Goal: Task Accomplishment & Management: Manage account settings

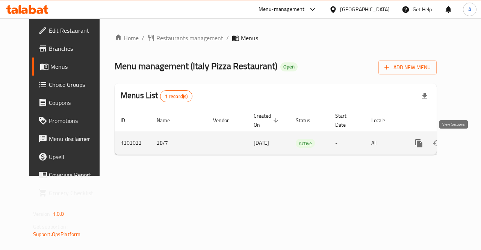
click at [469, 142] on icon "enhanced table" at bounding box center [472, 143] width 7 height 7
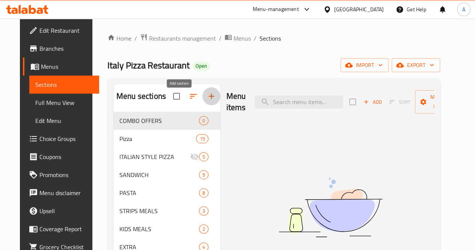
click at [207, 98] on icon "button" at bounding box center [211, 96] width 9 height 9
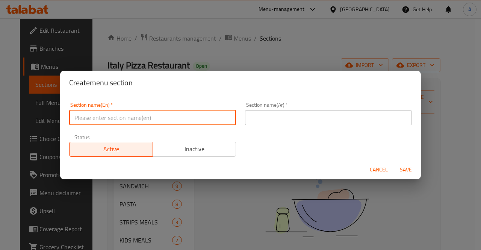
click at [168, 118] on input "text" at bounding box center [152, 117] width 167 height 15
type input "M41"
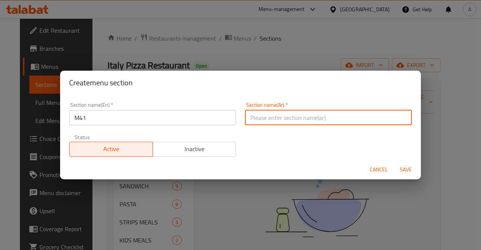
click at [305, 116] on input "text" at bounding box center [328, 117] width 167 height 15
type input "وجبه لشخص"
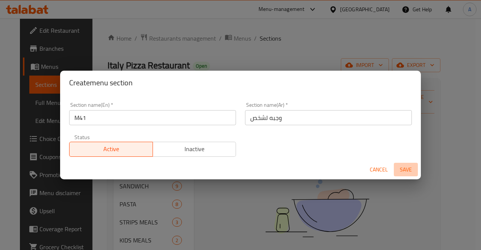
click at [404, 168] on span "Save" at bounding box center [405, 169] width 18 height 9
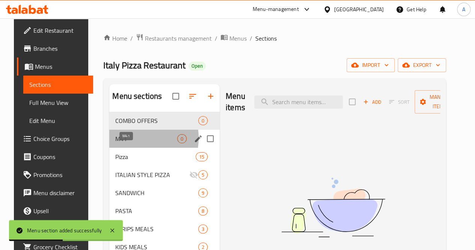
click at [121, 143] on span "M41" at bounding box center [146, 138] width 62 height 9
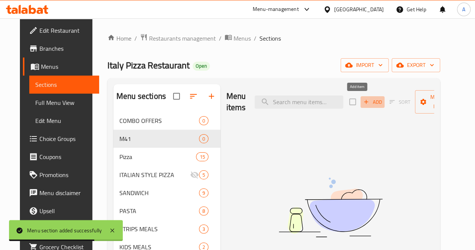
click at [363, 103] on icon "button" at bounding box center [366, 101] width 7 height 7
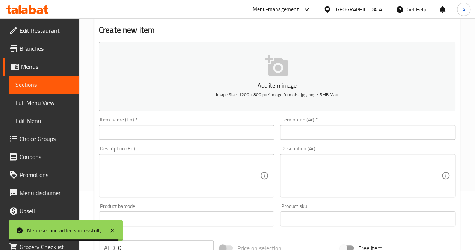
scroll to position [60, 0]
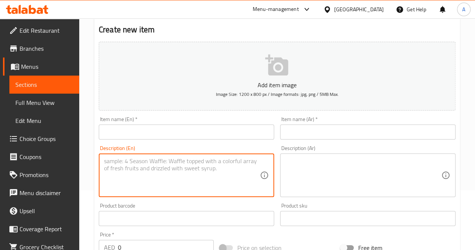
click at [170, 170] on textarea at bounding box center [182, 175] width 156 height 36
paste textarea ""SMALL PIZZA FROM YOUR CHOICE+1 CAN PEPSI بيتزا صغيرة من اختيارك +1علبة بيبسى""
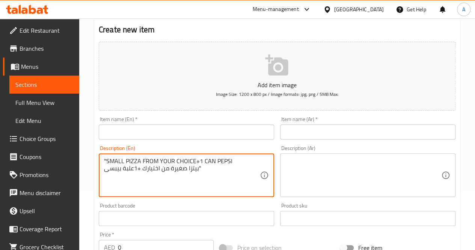
type textarea ""SMALL PIZZA FROM YOUR CHOICE+1 CAN PEPSI بيتزا صغيرة من اختيارك +1علبة بيبسى""
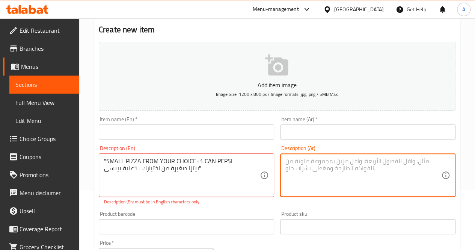
click at [293, 164] on textarea at bounding box center [363, 175] width 156 height 36
paste textarea ""SMALL PIZZA FROM YOUR CHOICE+1 CAN PEPSI بيتزا صغيرة من اختيارك +1علبة بيبسى""
drag, startPoint x: 383, startPoint y: 166, endPoint x: 379, endPoint y: 167, distance: 4.1
click at [379, 167] on textarea ""SMALL PIZZA FROM YOUR CHOICE+1 CAN PEPSI بيتزا صغيرة من اختيارك +1علبة بيبسى"" at bounding box center [363, 175] width 156 height 36
drag, startPoint x: 415, startPoint y: 159, endPoint x: 285, endPoint y: 159, distance: 130.7
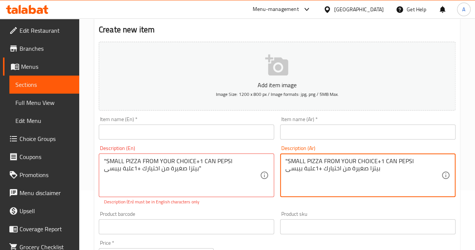
click at [285, 159] on div ""SMALL PIZZA FROM YOUR CHOICE+1 CAN PEPSI بيتزا صغيرة من اختيارك +1علبة بيبسى D…" at bounding box center [367, 175] width 175 height 44
click at [387, 172] on textarea "بيتزا صغيرة من اختيارك +1علبة بيبسى" at bounding box center [363, 175] width 156 height 36
type textarea "بيتزا صغيرة من اختيارك +1علبة بيبسي"
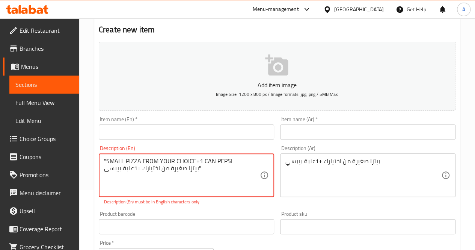
drag, startPoint x: 204, startPoint y: 168, endPoint x: 194, endPoint y: 170, distance: 9.2
drag, startPoint x: 109, startPoint y: 171, endPoint x: 104, endPoint y: 170, distance: 5.0
click at [104, 170] on textarea ""SMALL PIZZA FROM YOUR CHOICE+1 CAN PEPSI ب" at bounding box center [182, 175] width 156 height 36
click at [105, 160] on textarea ""SMALL PIZZA FROM YOUR CHOICE+1 CAN PEPSI" at bounding box center [182, 175] width 156 height 36
click at [194, 161] on textarea "SMALL PIZZA FROM YOUR CHOICE+1 CAN PEPSI" at bounding box center [182, 175] width 156 height 36
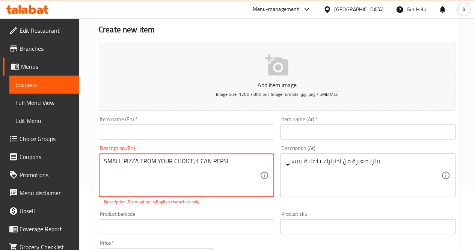
click at [233, 161] on textarea "SMALL PIZZA FROM YOUR CHOICE,1 CAN PEPSI" at bounding box center [182, 175] width 156 height 36
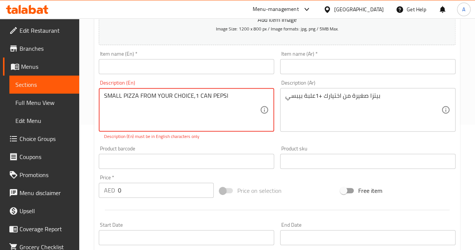
scroll to position [125, 0]
type textarea "SMALL PIZZA FROM YOUR CHOICE,1 CAN PEPSI"
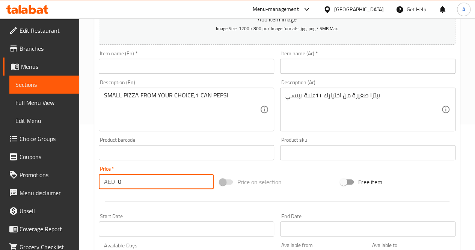
click at [152, 188] on input "0" at bounding box center [166, 181] width 96 height 15
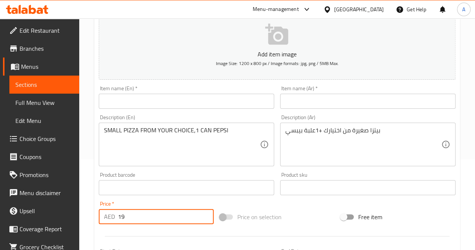
scroll to position [90, 0]
type input "19"
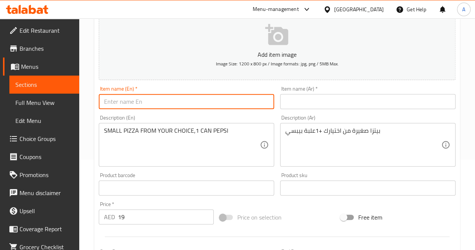
click at [168, 99] on input "text" at bounding box center [186, 101] width 175 height 15
type input "M"
type input "P"
type input "Pizza with drink"
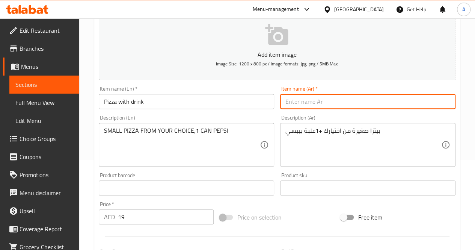
click at [309, 105] on input "text" at bounding box center [367, 101] width 175 height 15
type input "بيتزا مع مشروب"
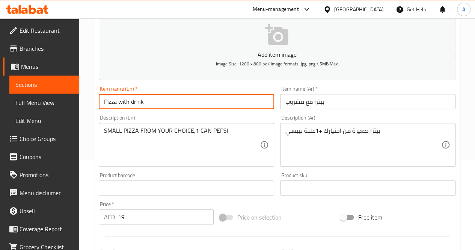
click at [172, 99] on input "Pizza with drink" at bounding box center [186, 101] width 175 height 15
type input "P"
type input "Meal for one"
click at [335, 99] on input "بيتزا مع مشروب" at bounding box center [367, 101] width 175 height 15
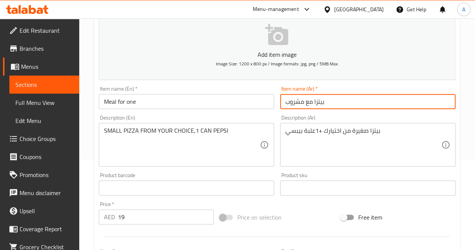
click at [335, 99] on input "بيتزا مع مشروب" at bounding box center [367, 101] width 175 height 15
type input "وجبه لشخص"
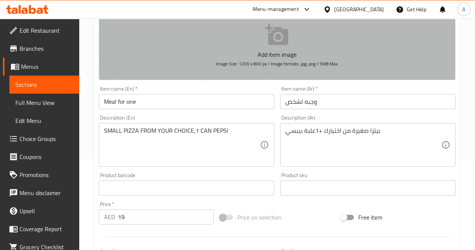
click at [274, 42] on icon "button" at bounding box center [276, 34] width 23 height 21
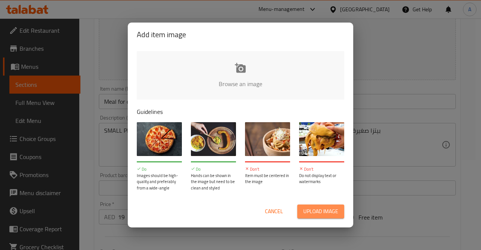
click at [318, 204] on button "Upload image" at bounding box center [320, 211] width 47 height 14
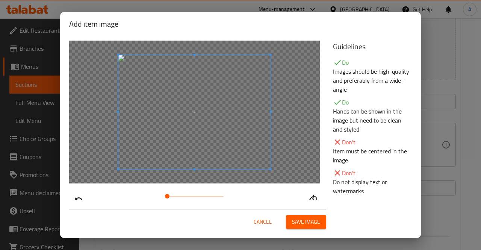
click at [296, 221] on span "Save image" at bounding box center [306, 221] width 28 height 9
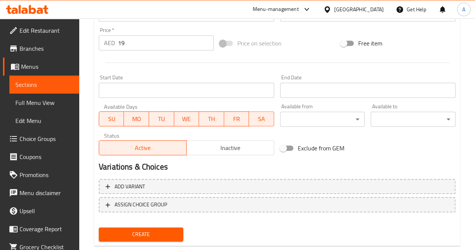
scroll to position [292, 0]
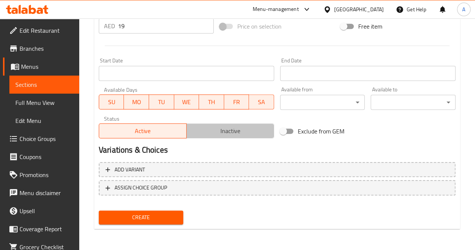
click at [232, 134] on span "Inactive" at bounding box center [230, 130] width 81 height 11
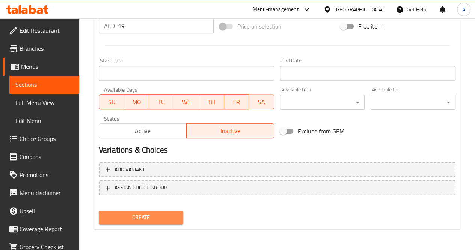
click at [169, 223] on button "Create" at bounding box center [141, 217] width 85 height 14
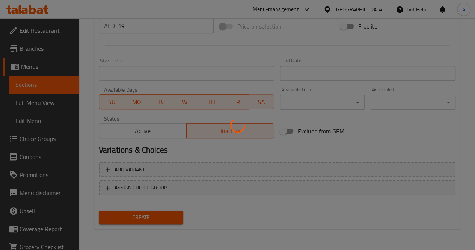
type input "0"
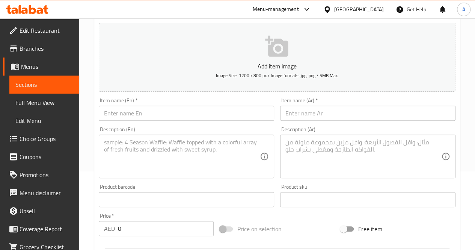
scroll to position [79, 0]
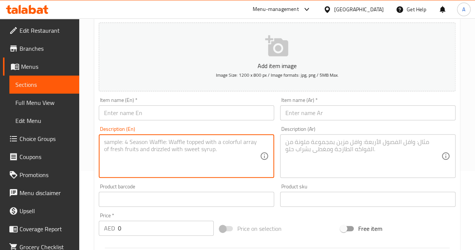
click at [194, 152] on textarea at bounding box center [182, 156] width 156 height 36
paste textarea ""CALZONE FROM YOUR CHOICE+1 CAN PEPSI كلزونى من اختيارك+1 علبة بيبسى""
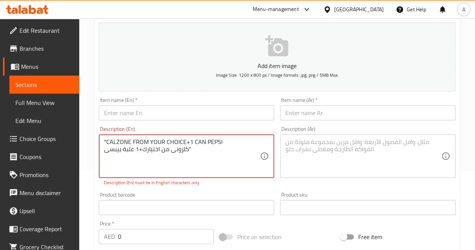
type textarea ""CALZONE FROM YOUR CHOICE+1 CAN PEPSI كلزونى من اختيارك+1 علبة بيبسى""
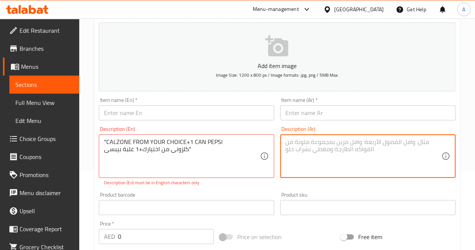
click at [305, 151] on textarea at bounding box center [363, 156] width 156 height 36
paste textarea ""CALZONE FROM YOUR CHOICE+1 CAN PEPSI كلزونى من اختيارك+1 علبة بيبسى""
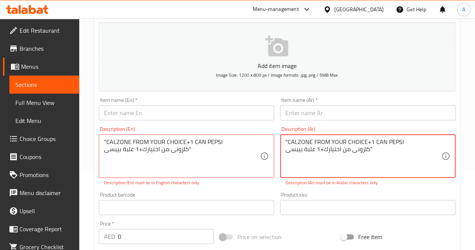
type textarea ""CALZONE FROM YOUR CHOICE+1 CAN PEPSI كلزونى من اختيارك+1 علبة بيبسى""
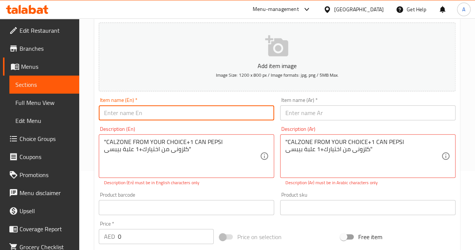
click at [204, 116] on input "text" at bounding box center [186, 112] width 175 height 15
type input "Meal for one"
click at [305, 110] on input "text" at bounding box center [367, 112] width 175 height 15
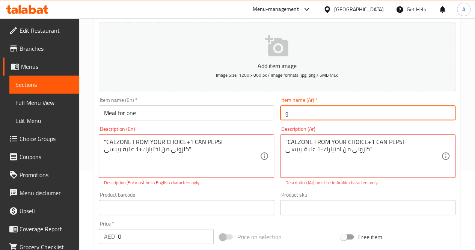
type input "وجبه لشخص"
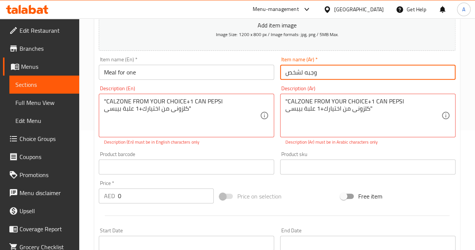
scroll to position [121, 0]
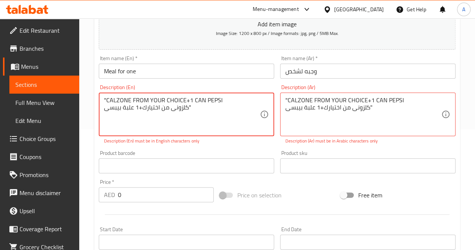
drag, startPoint x: 191, startPoint y: 106, endPoint x: 185, endPoint y: 107, distance: 6.5
drag, startPoint x: 109, startPoint y: 107, endPoint x: 104, endPoint y: 107, distance: 4.9
click at [104, 107] on textarea ""CALZONE FROM YOUR CHOICE+1 CAN PEPSI ك" at bounding box center [182, 114] width 156 height 36
click at [107, 99] on textarea ""CALZONE FROM YOUR CHOICE+1 CAN PEPSI" at bounding box center [182, 114] width 156 height 36
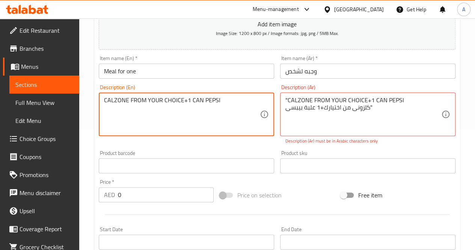
type textarea "CALZONE FROM YOUR CHOICE+1 CAN PEPSI"
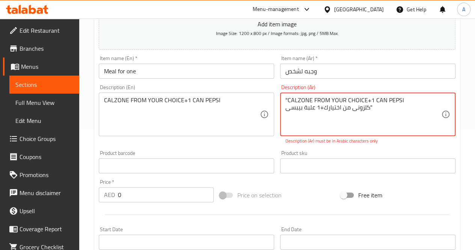
drag, startPoint x: 372, startPoint y: 106, endPoint x: 367, endPoint y: 107, distance: 5.7
drag, startPoint x: 289, startPoint y: 107, endPoint x: 285, endPoint y: 108, distance: 3.8
click at [285, 108] on textarea ""CALZONE FROM YOUR CHOICE+1 CAN PEPSI ك" at bounding box center [363, 114] width 156 height 36
click at [288, 98] on textarea ""CALZONE FROM YOUR CHOICE+1 CAN PEPSI" at bounding box center [363, 114] width 156 height 36
type textarea "CALZONE FROM YOUR CHOICE+1 CAN PEPSI"
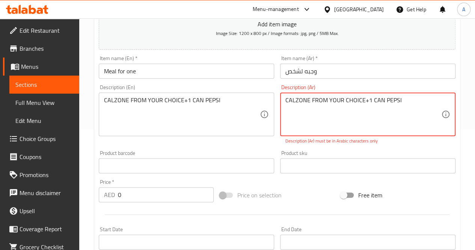
drag, startPoint x: 404, startPoint y: 97, endPoint x: 285, endPoint y: 98, distance: 119.4
click at [285, 98] on div "CALZONE FROM YOUR CHOICE+1 CAN PEPSI Description (Ar)" at bounding box center [367, 114] width 175 height 44
paste textarea ""CALZONE FROM YOUR CHOICE+1 CAN PEPSI كلزونى من اختيارك+1 علبة بيبسى""
drag, startPoint x: 402, startPoint y: 96, endPoint x: 284, endPoint y: 98, distance: 117.9
click at [284, 98] on div ""CALZONE FROM YOUR CHOICE+1 CAN PEPSI كلزونى من اختيارك+1 علبة بيبسى" Descripti…" at bounding box center [367, 114] width 175 height 44
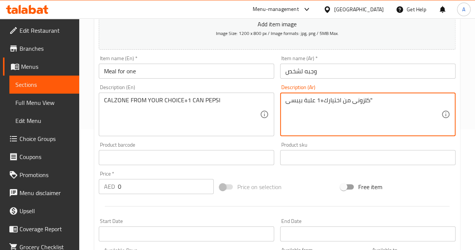
click at [374, 104] on textarea "كلزونى من اختيارك+1 علبة بيبسى"" at bounding box center [363, 114] width 156 height 36
drag, startPoint x: 374, startPoint y: 104, endPoint x: 369, endPoint y: 105, distance: 4.3
click at [369, 105] on textarea "كلزونى من اختيارك+1 علبة بيبسى"" at bounding box center [363, 114] width 156 height 36
click at [282, 110] on div "كلزونى من اختيارك+1 علبة بيبسي Description (Ar)" at bounding box center [367, 114] width 175 height 44
click at [286, 109] on textarea "كلزونى من اختيارك+1 علبة بيبسي" at bounding box center [363, 114] width 156 height 36
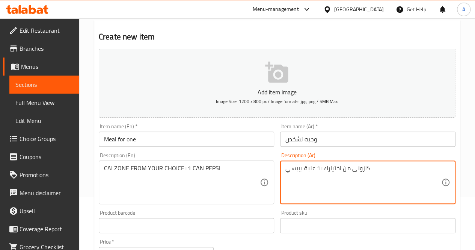
scroll to position [52, 0]
type textarea "كلزونى من اختيارك+1 علبة بيبسي"
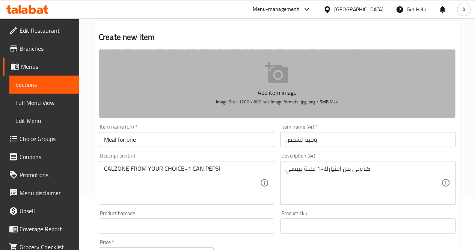
click at [275, 79] on icon "button" at bounding box center [276, 72] width 23 height 21
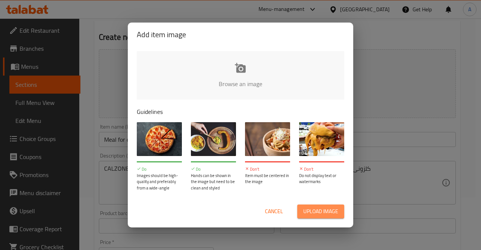
click at [309, 210] on span "Upload image" at bounding box center [320, 211] width 35 height 9
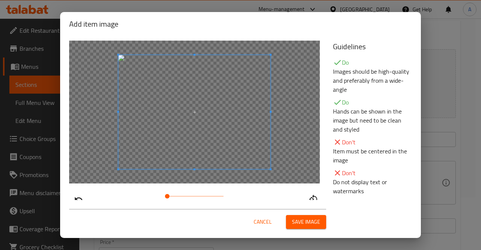
click at [294, 221] on span "Save image" at bounding box center [306, 221] width 28 height 9
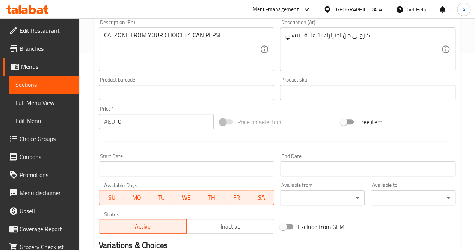
scroll to position [199, 0]
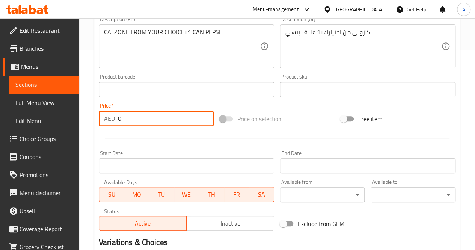
click at [141, 120] on input "0" at bounding box center [166, 118] width 96 height 15
type input "19"
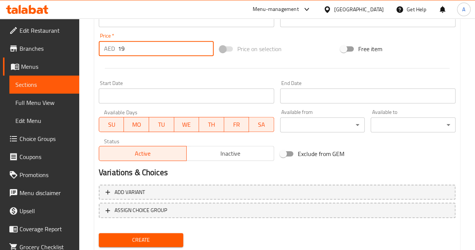
scroll to position [270, 0]
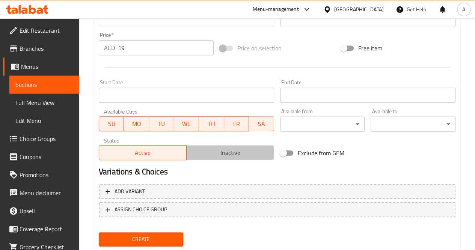
click at [246, 152] on span "Inactive" at bounding box center [230, 152] width 81 height 11
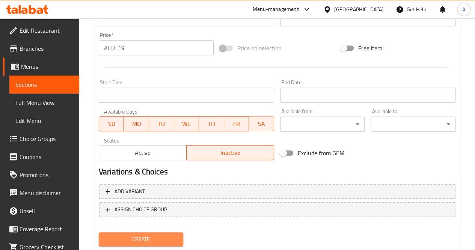
click at [151, 238] on span "Create" at bounding box center [141, 238] width 73 height 9
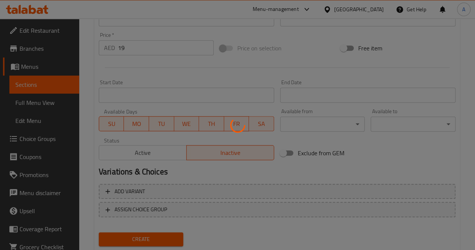
type input "0"
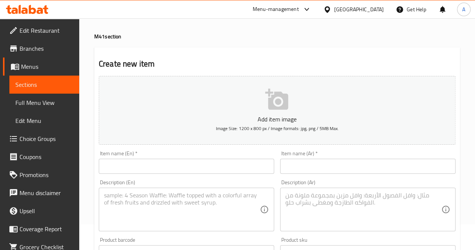
scroll to position [0, 0]
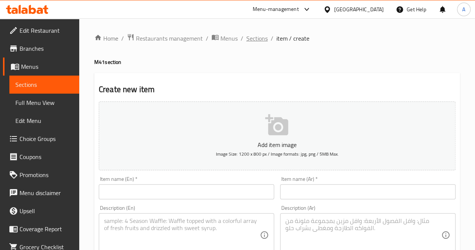
click at [254, 41] on span "Sections" at bounding box center [256, 38] width 21 height 9
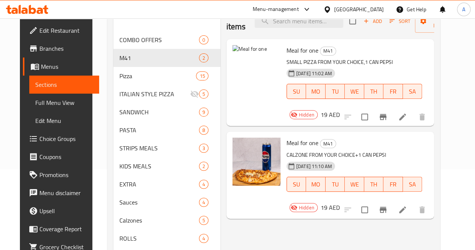
scroll to position [81, 0]
click at [239, 53] on icon "upload picture" at bounding box center [243, 54] width 8 height 7
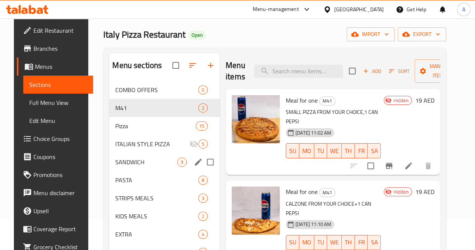
scroll to position [30, 0]
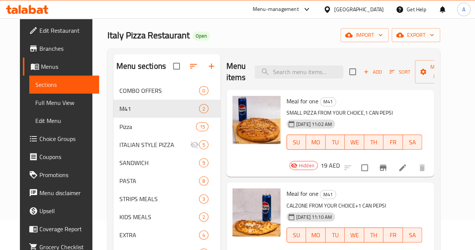
click at [291, 6] on div "Menu-management" at bounding box center [276, 9] width 46 height 9
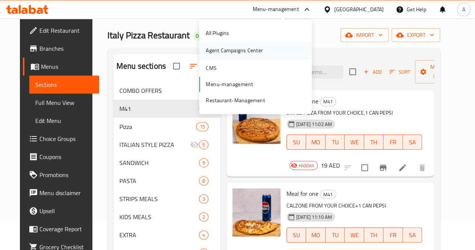
click at [238, 59] on div "Agent Campaigns Center" at bounding box center [234, 50] width 69 height 17
